Goal: Information Seeking & Learning: Learn about a topic

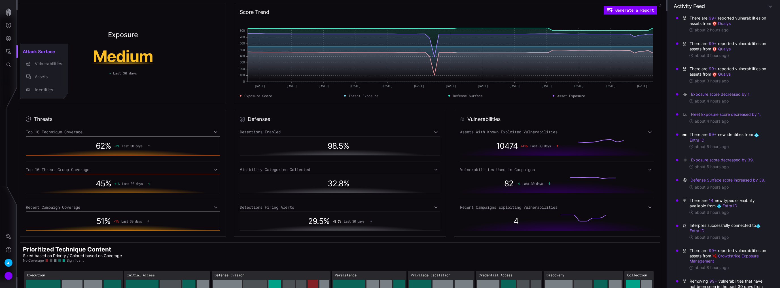
click at [7, 22] on div at bounding box center [390, 144] width 780 height 288
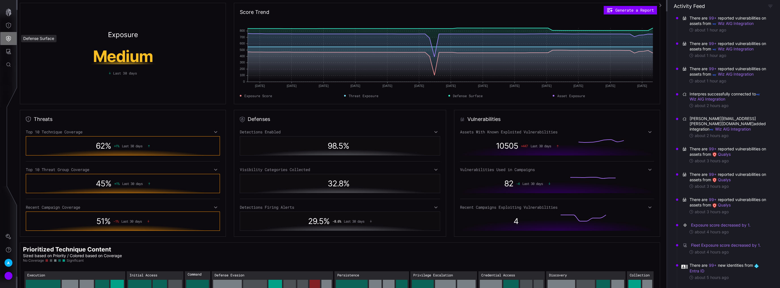
click at [10, 43] on button "Defense Surface" at bounding box center [8, 38] width 16 height 13
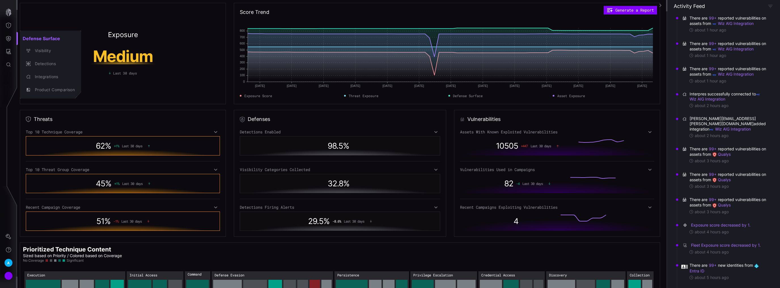
click at [11, 24] on div at bounding box center [390, 144] width 780 height 288
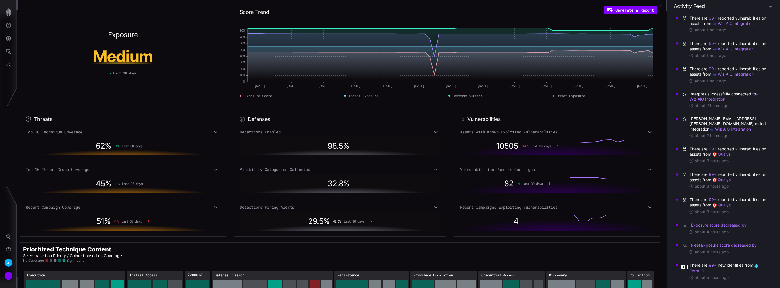
click at [7, 26] on icon "Threat Exposure" at bounding box center [9, 26] width 6 height 6
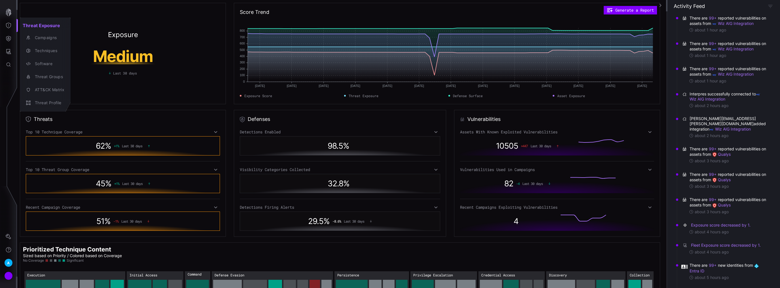
drag, startPoint x: 10, startPoint y: 32, endPoint x: 10, endPoint y: 37, distance: 4.3
click at [10, 35] on div at bounding box center [390, 144] width 780 height 288
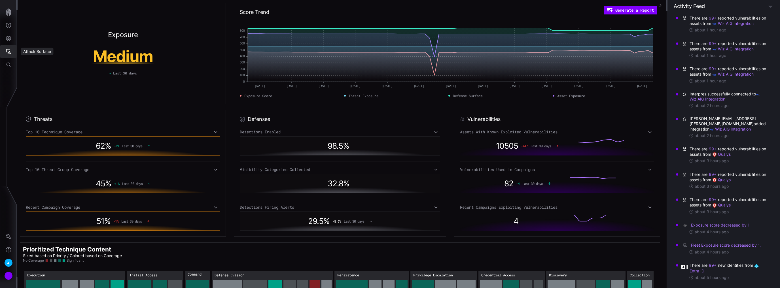
click at [8, 52] on icon "Attack Surface" at bounding box center [8, 51] width 5 height 5
click at [46, 63] on div "Vulnerabilities" at bounding box center [47, 63] width 30 height 7
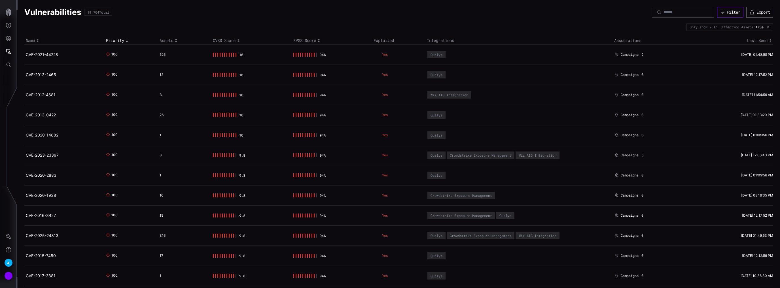
click at [727, 11] on div "Filter" at bounding box center [734, 12] width 14 height 5
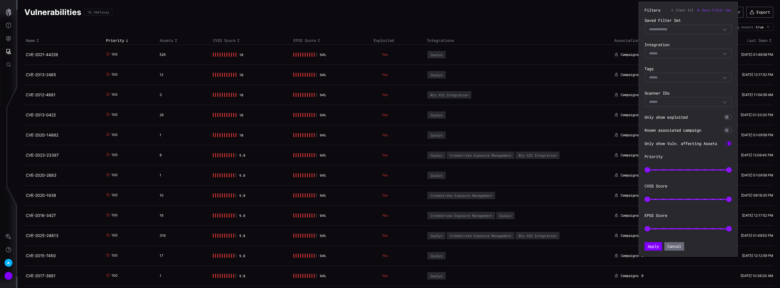
click at [689, 49] on div "Select" at bounding box center [687, 54] width 87 height 10
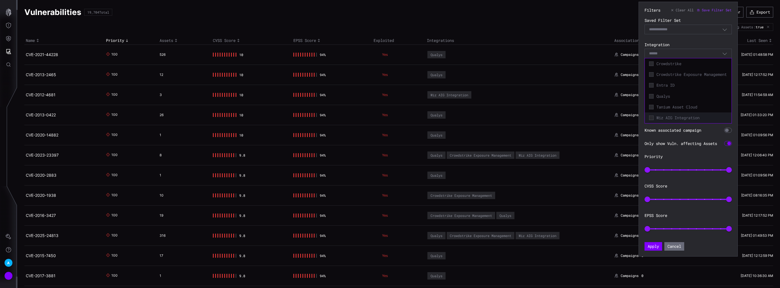
click at [670, 120] on span "Wiz AIG Integration" at bounding box center [691, 117] width 71 height 5
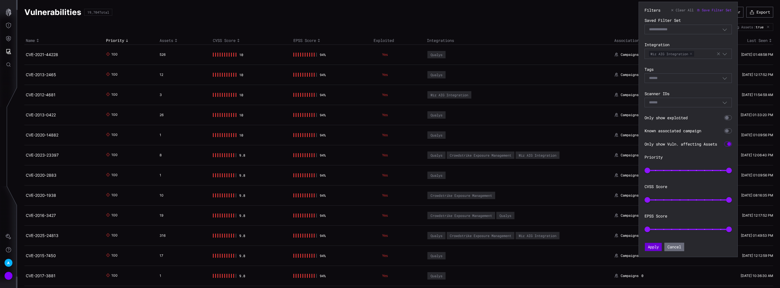
click at [654, 248] on button "Apply" at bounding box center [653, 247] width 17 height 8
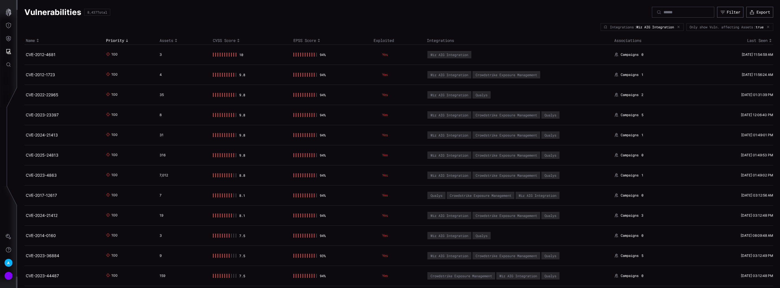
click at [34, 51] on td "CVE-2012-4681" at bounding box center [64, 54] width 80 height 20
click at [38, 54] on link "CVE-2012-4681" at bounding box center [41, 54] width 30 height 5
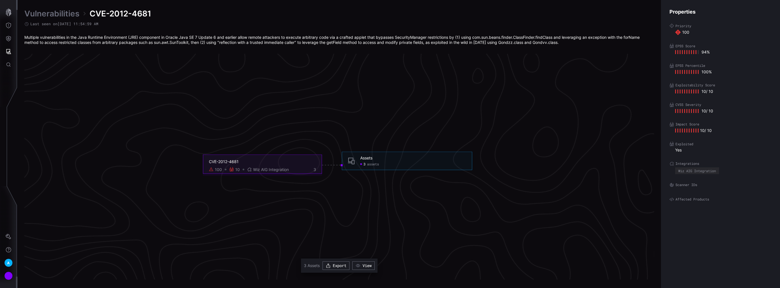
scroll to position [1187, 112]
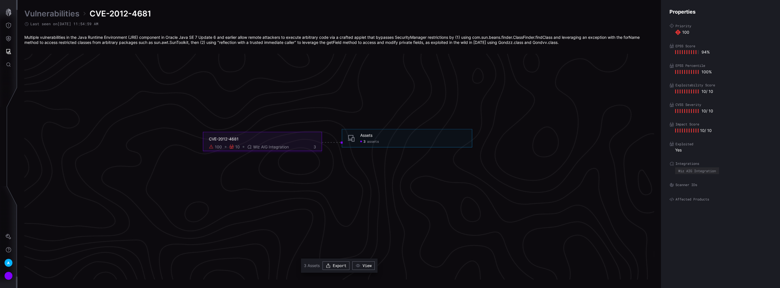
click at [373, 143] on span "assets" at bounding box center [373, 141] width 12 height 5
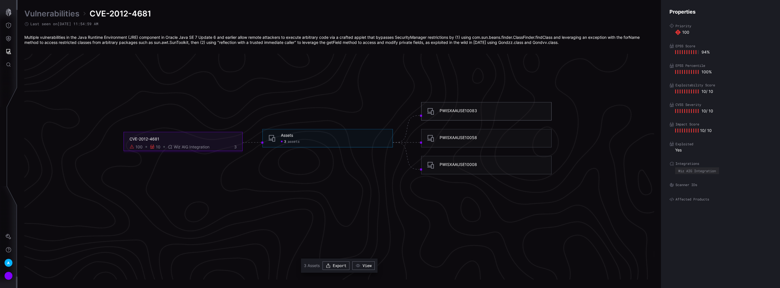
click at [459, 112] on div "PWISXAAUSE10083" at bounding box center [458, 110] width 37 height 5
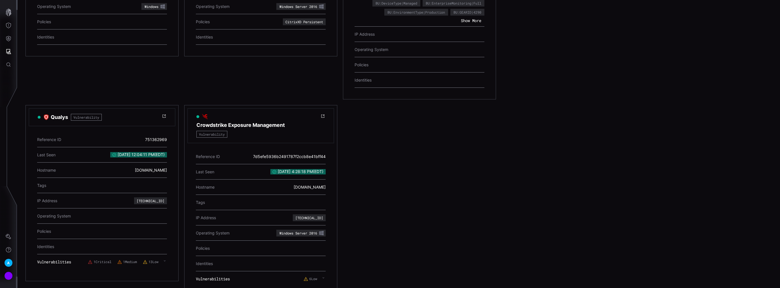
scroll to position [229, 0]
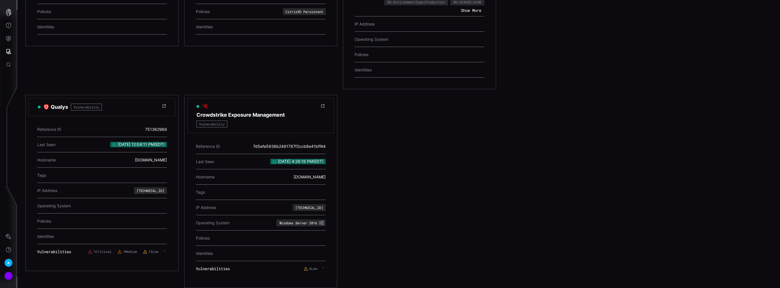
click at [163, 248] on div "1 Critical 1 Medium 13 Low" at bounding box center [127, 252] width 79 height 10
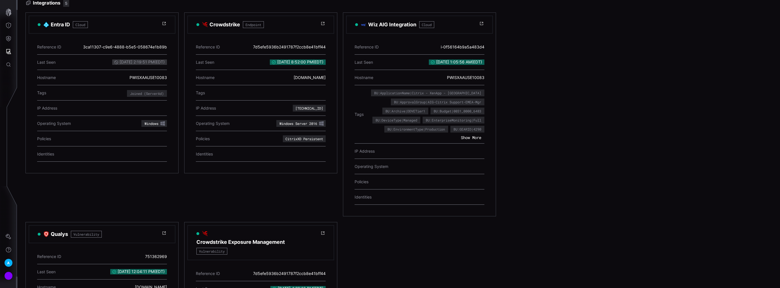
scroll to position [93, 0]
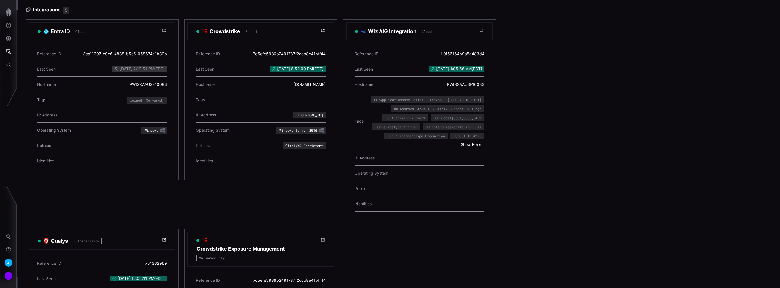
click at [469, 144] on button "Show More" at bounding box center [471, 145] width 27 height 6
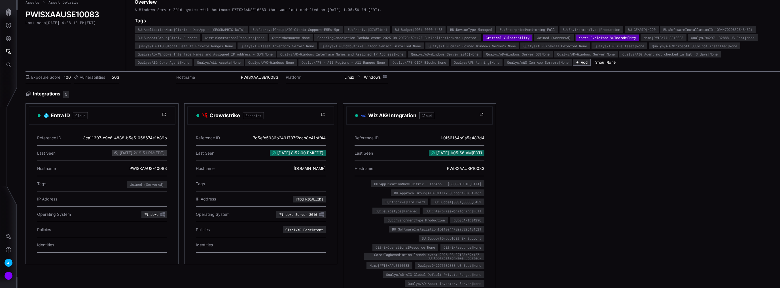
scroll to position [0, 0]
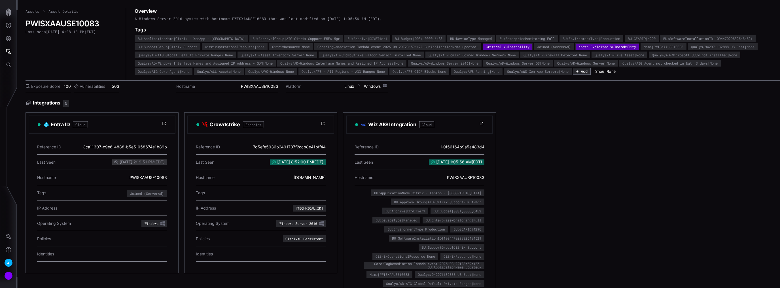
click at [28, 13] on link "Assets" at bounding box center [33, 11] width 14 height 5
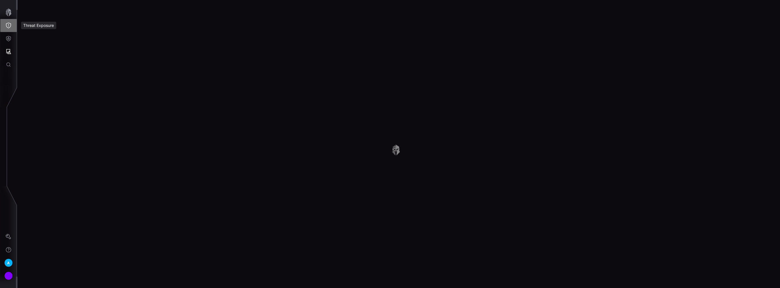
click at [12, 27] on button "Threat Exposure" at bounding box center [8, 25] width 16 height 13
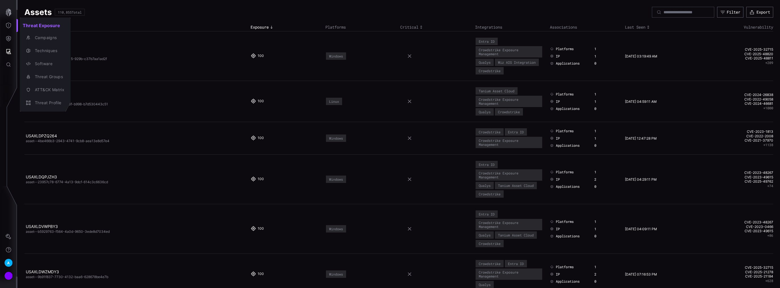
drag, startPoint x: 12, startPoint y: 35, endPoint x: 10, endPoint y: 42, distance: 7.1
click at [12, 36] on div at bounding box center [390, 144] width 780 height 288
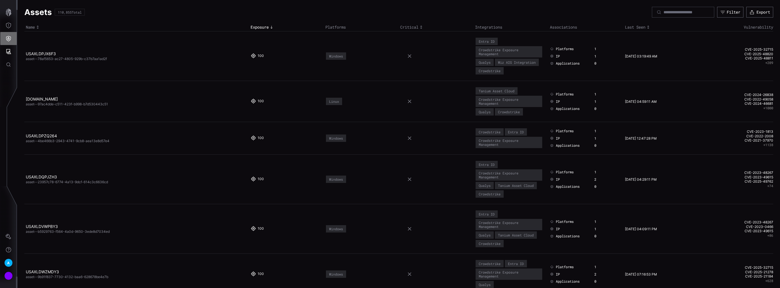
click at [9, 43] on button "Defense Surface" at bounding box center [8, 38] width 16 height 13
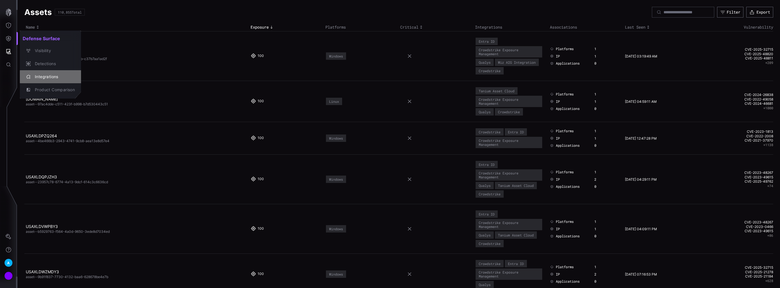
click at [44, 78] on div "Integrations" at bounding box center [53, 76] width 43 height 7
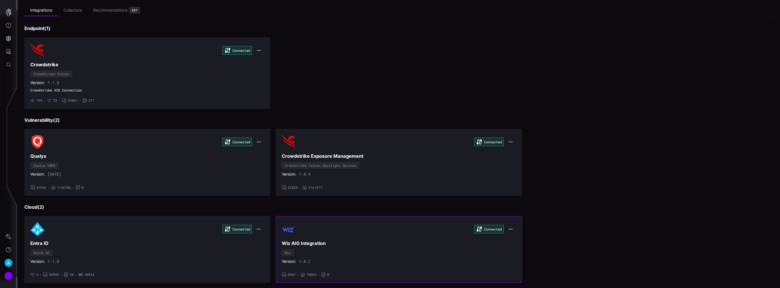
scroll to position [91, 0]
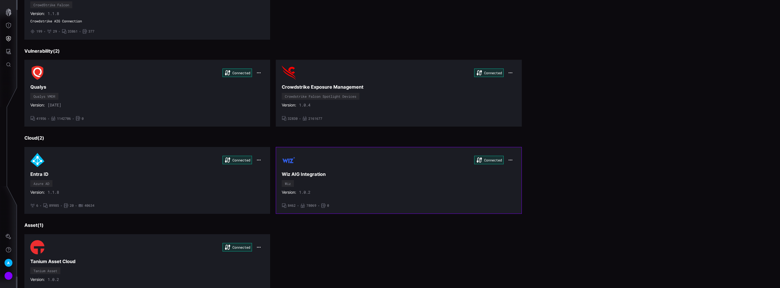
click at [335, 188] on div "Connected Wiz AIG Integration Wiz Version: 1.0.2 • 8462 • 78069 • 0" at bounding box center [399, 180] width 234 height 55
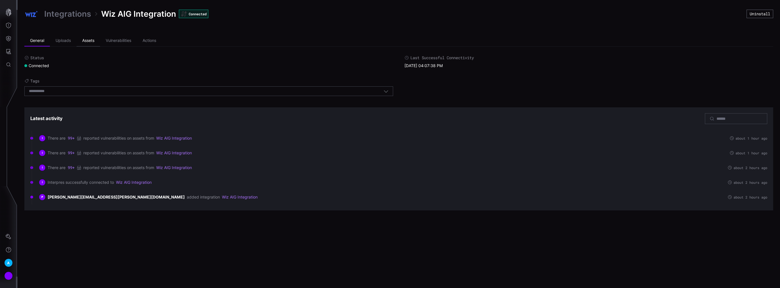
click at [93, 40] on li "Assets" at bounding box center [89, 40] width 24 height 11
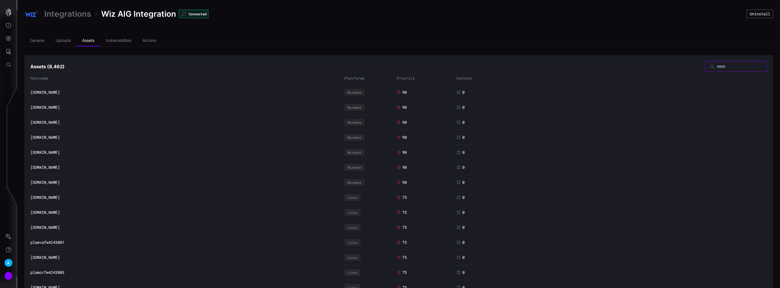
drag, startPoint x: 705, startPoint y: 66, endPoint x: 699, endPoint y: 71, distance: 8.1
click at [716, 66] on input at bounding box center [736, 66] width 40 height 5
type input "*"
click at [228, 40] on ul "General Uploads Assets Vulnerabilities Actions" at bounding box center [398, 41] width 749 height 12
click at [129, 41] on li "Vulnerabilities" at bounding box center [118, 40] width 37 height 11
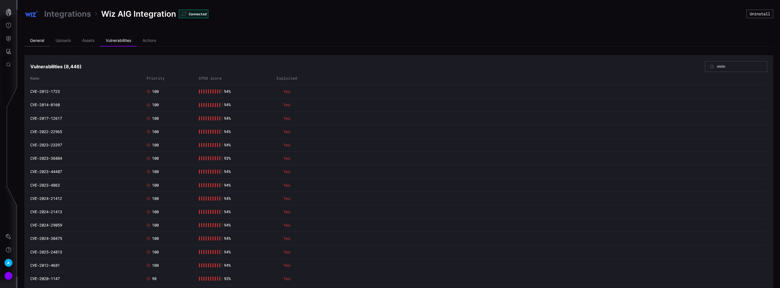
click at [41, 38] on li "General" at bounding box center [37, 40] width 26 height 11
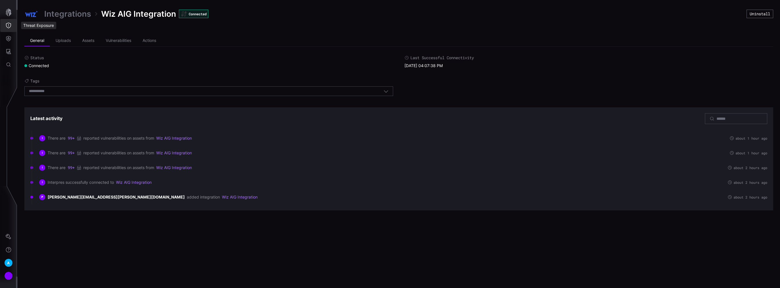
click at [7, 25] on icon "Threat Exposure" at bounding box center [9, 26] width 6 height 6
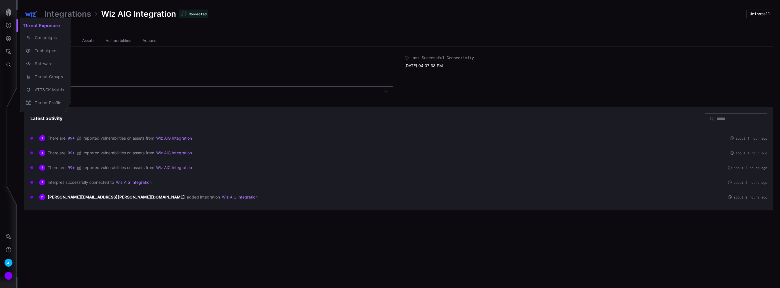
click at [7, 38] on div at bounding box center [390, 144] width 780 height 288
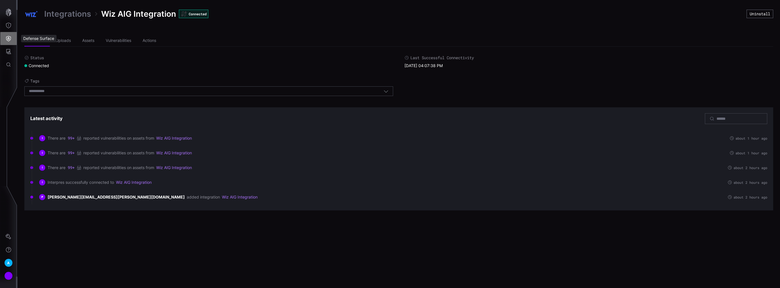
click at [8, 40] on icon "Defense Surface" at bounding box center [9, 39] width 6 height 6
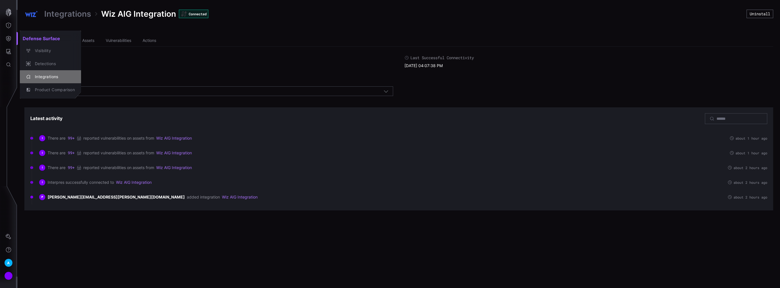
click at [54, 77] on div "Integrations" at bounding box center [53, 76] width 43 height 7
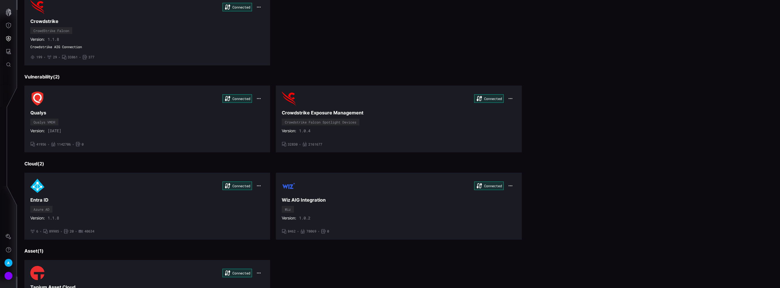
scroll to position [68, 0]
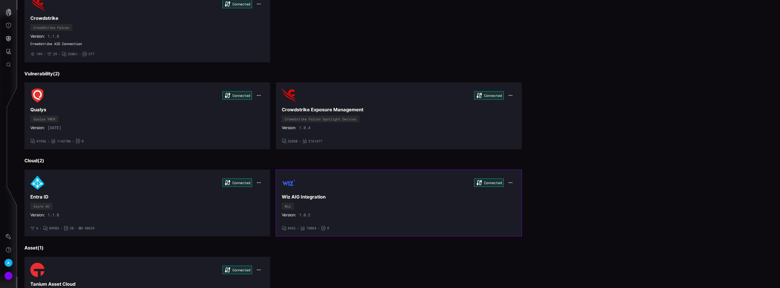
click at [329, 184] on div "Connected" at bounding box center [399, 183] width 234 height 14
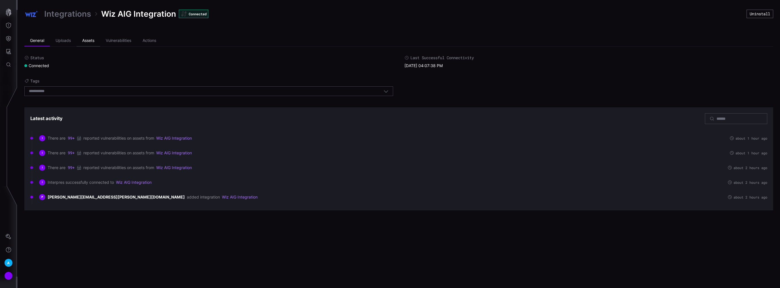
click at [85, 42] on li "Assets" at bounding box center [89, 40] width 24 height 11
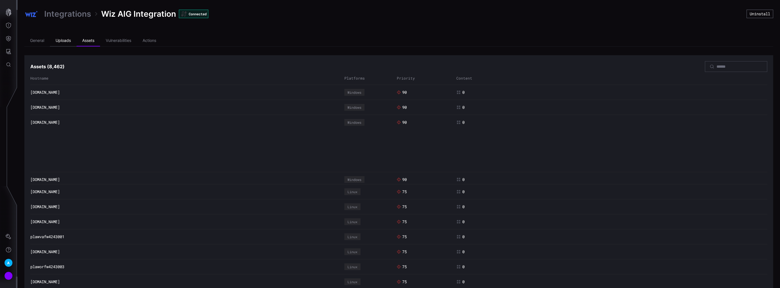
click at [68, 42] on li "Uploads" at bounding box center [63, 40] width 27 height 11
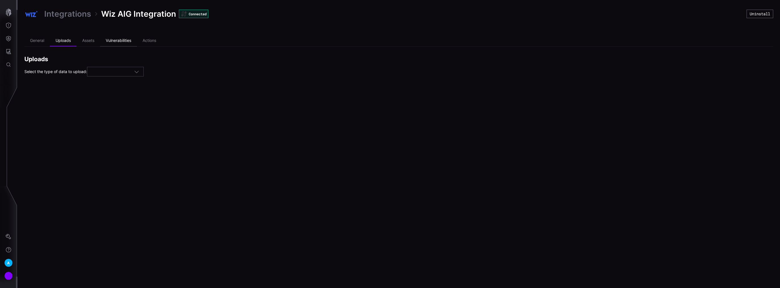
click at [117, 42] on li "Vulnerabilities" at bounding box center [118, 40] width 37 height 11
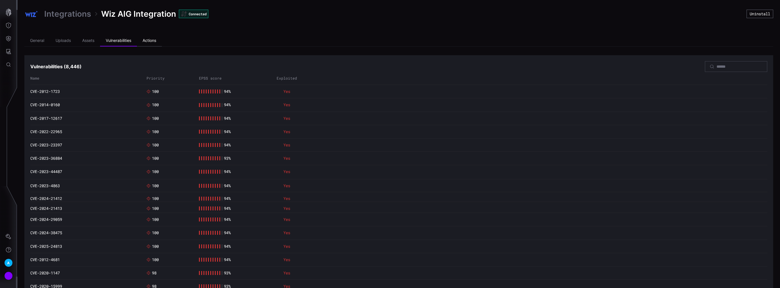
click at [152, 41] on li "Actions" at bounding box center [149, 40] width 25 height 11
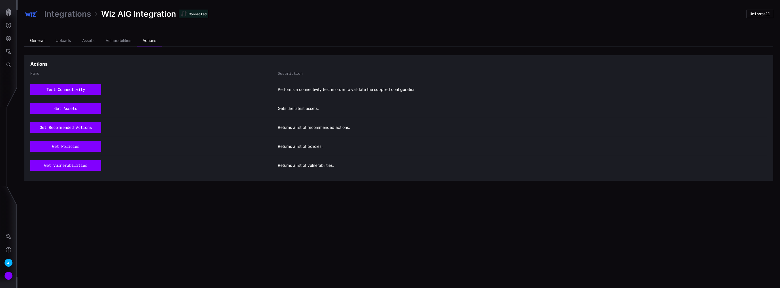
click at [42, 38] on li "General" at bounding box center [37, 40] width 26 height 11
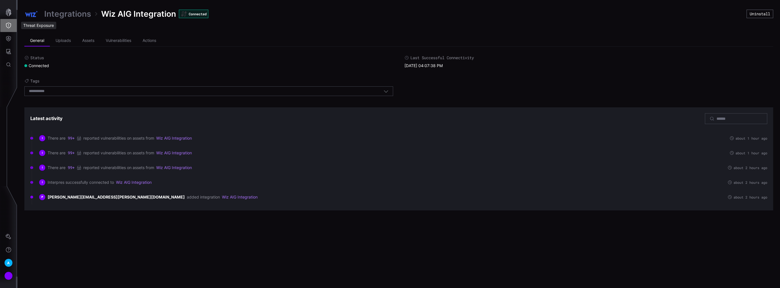
click at [9, 25] on icon "Threat Exposure" at bounding box center [9, 26] width 6 height 6
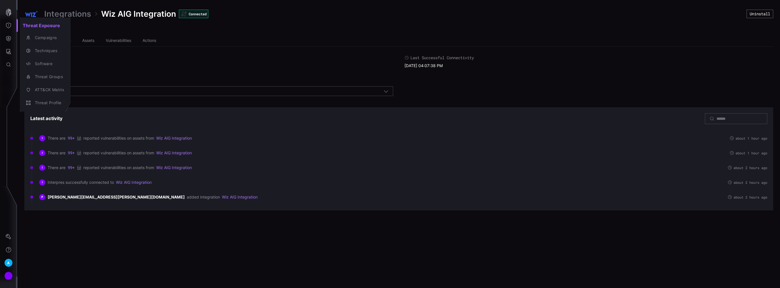
click at [11, 35] on div at bounding box center [390, 144] width 780 height 288
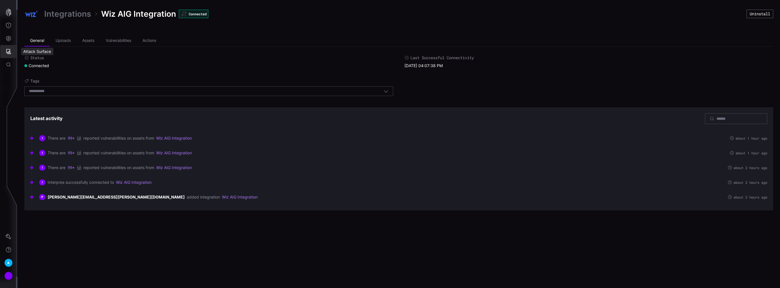
click at [10, 52] on icon "Attack Surface" at bounding box center [9, 52] width 6 height 6
click at [45, 64] on div "Vulnerabilities" at bounding box center [47, 63] width 30 height 7
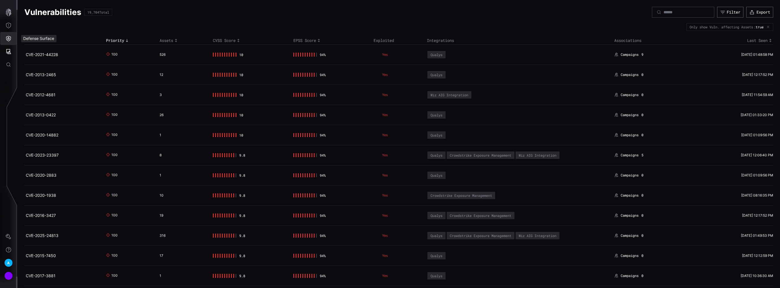
click at [8, 38] on icon "Defense Surface" at bounding box center [8, 38] width 5 height 5
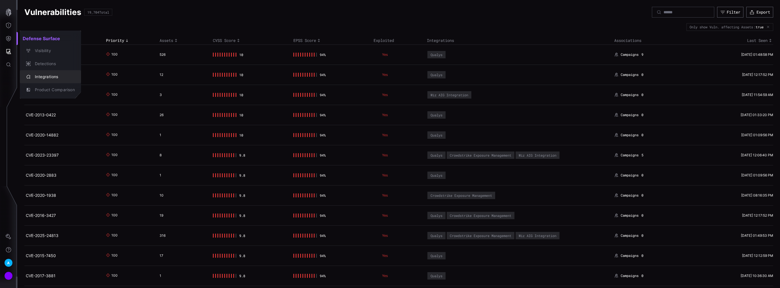
click at [48, 75] on div "Integrations" at bounding box center [53, 76] width 43 height 7
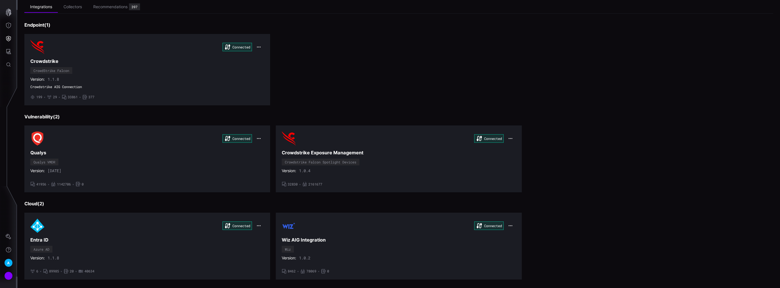
scroll to position [5, 0]
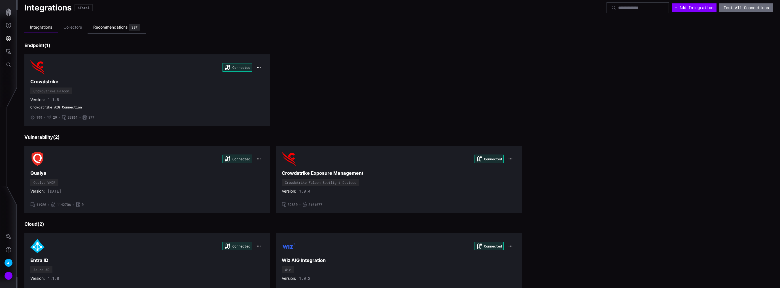
click at [119, 28] on div "Recommendations" at bounding box center [110, 27] width 34 height 5
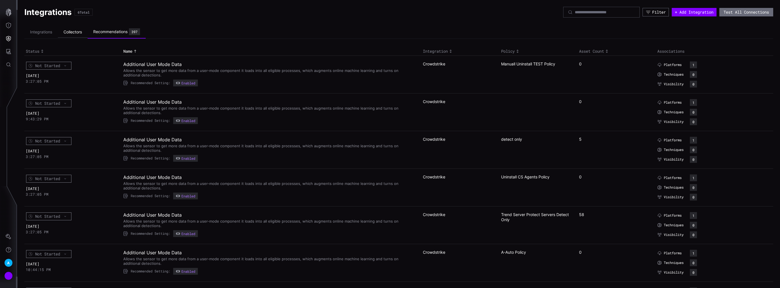
click at [79, 33] on li "Collectors" at bounding box center [73, 32] width 30 height 11
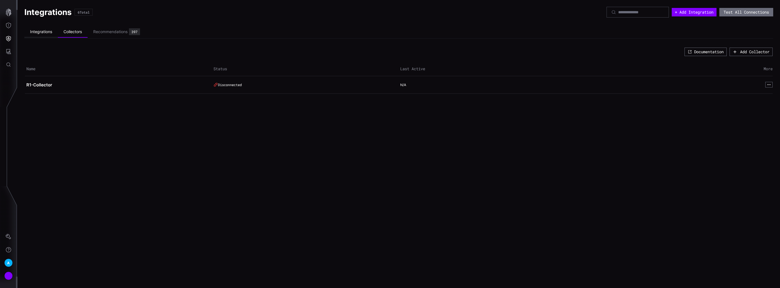
click at [43, 31] on li "Integrations" at bounding box center [40, 31] width 33 height 11
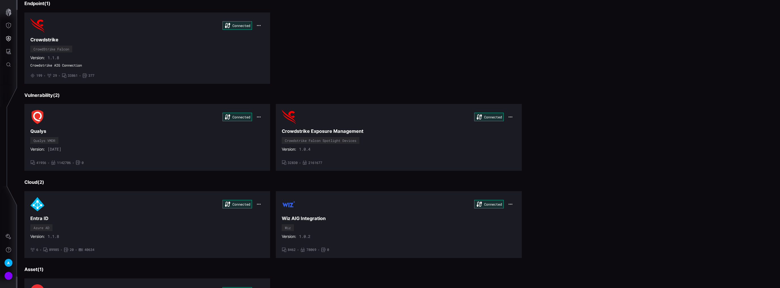
scroll to position [45, 0]
